Goal: Check status: Check status

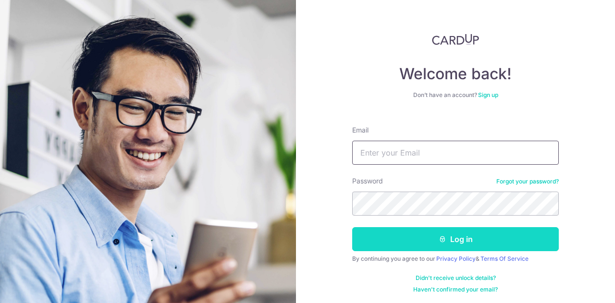
type input "[EMAIL_ADDRESS][DOMAIN_NAME]"
click at [442, 234] on button "Log in" at bounding box center [455, 239] width 207 height 24
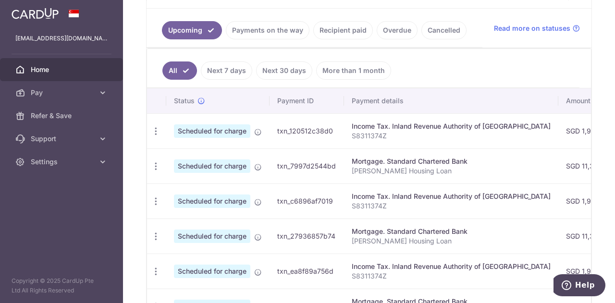
scroll to position [217, 0]
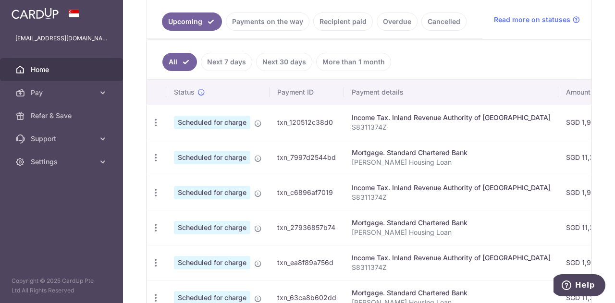
click at [335, 17] on link "Recipient paid" at bounding box center [343, 22] width 60 height 18
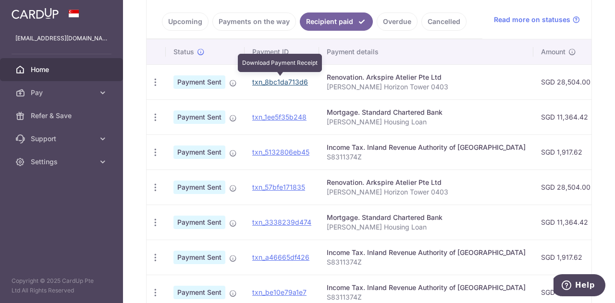
click at [288, 78] on link "txn_8bc1da713d6" at bounding box center [280, 82] width 56 height 8
